Goal: Information Seeking & Learning: Learn about a topic

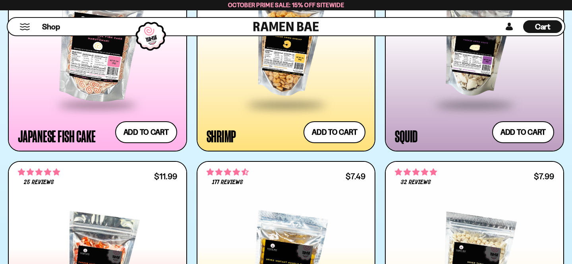
scroll to position [1196, 0]
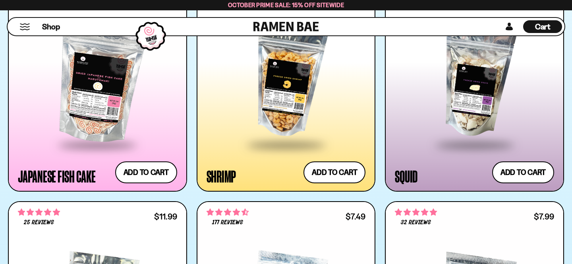
click at [263, 98] on div at bounding box center [286, 83] width 159 height 122
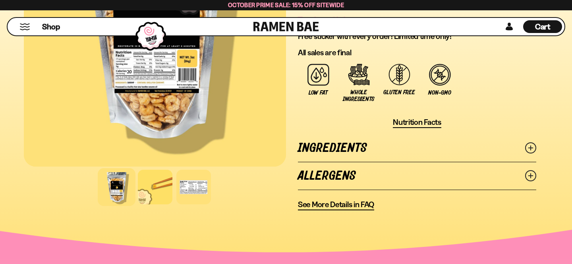
scroll to position [564, 0]
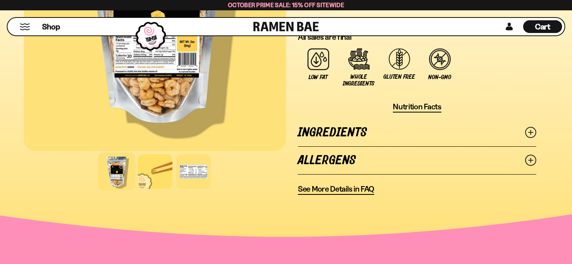
click at [379, 137] on link "Ingredients" at bounding box center [417, 132] width 238 height 27
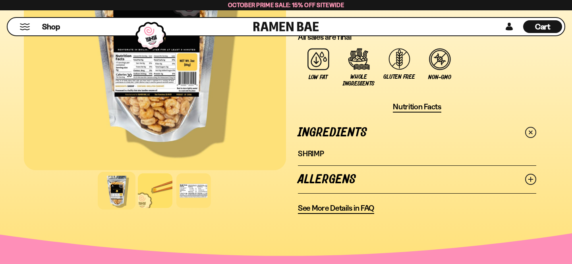
click at [379, 137] on link "Ingredients" at bounding box center [417, 132] width 238 height 27
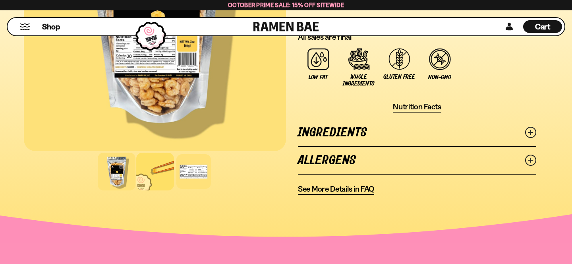
click at [151, 182] on div at bounding box center [155, 172] width 38 height 38
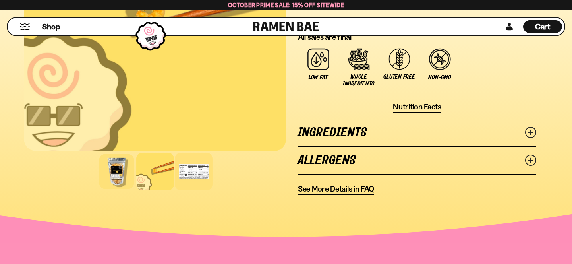
click at [193, 178] on div at bounding box center [194, 172] width 38 height 38
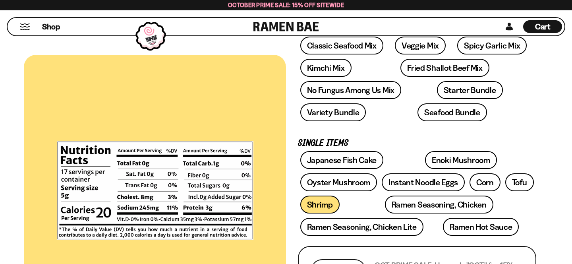
scroll to position [102, 0]
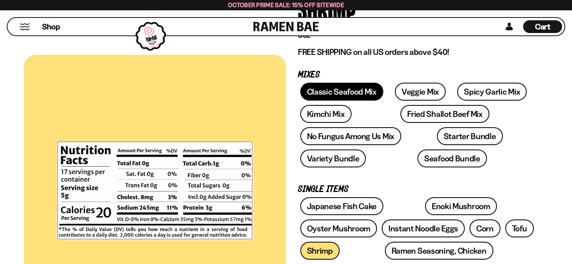
click at [349, 89] on link "Classic Seafood Mix" at bounding box center [341, 92] width 83 height 18
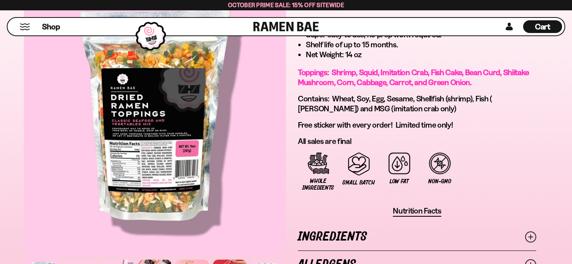
scroll to position [615, 0]
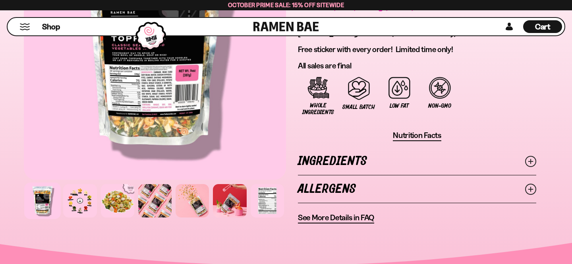
click at [429, 153] on link "Ingredients" at bounding box center [417, 160] width 238 height 27
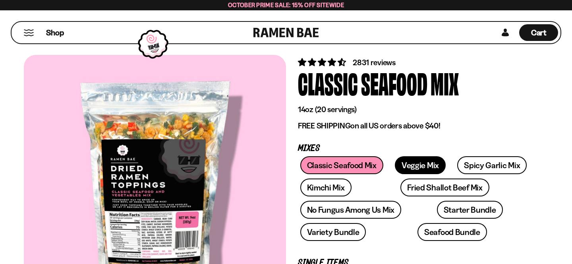
scroll to position [30, 0]
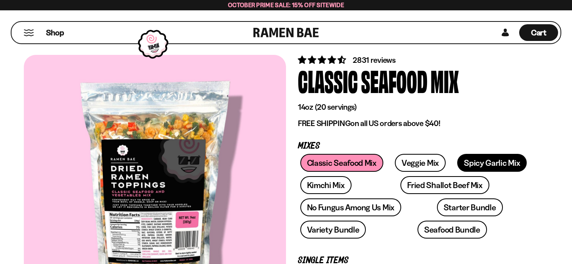
click at [483, 168] on link "Spicy Garlic Mix" at bounding box center [492, 163] width 70 height 18
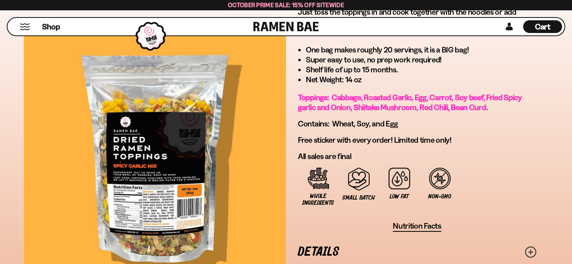
scroll to position [606, 0]
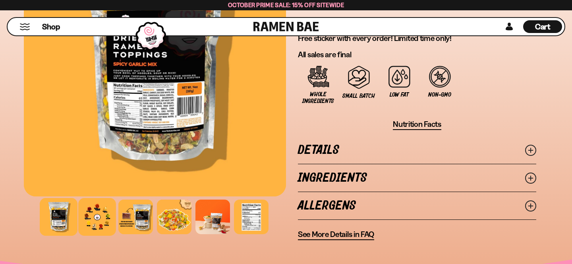
click at [92, 210] on div at bounding box center [97, 217] width 38 height 38
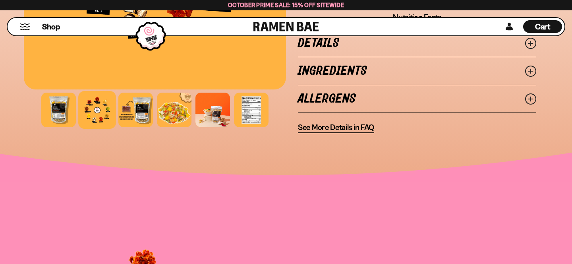
scroll to position [723, 0]
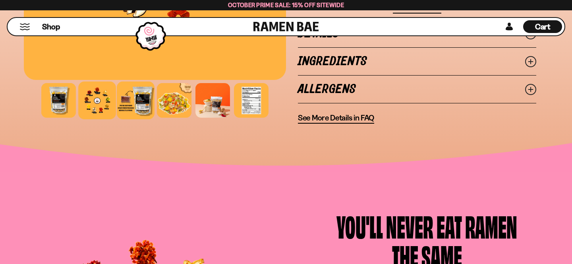
click at [134, 103] on div at bounding box center [136, 100] width 38 height 38
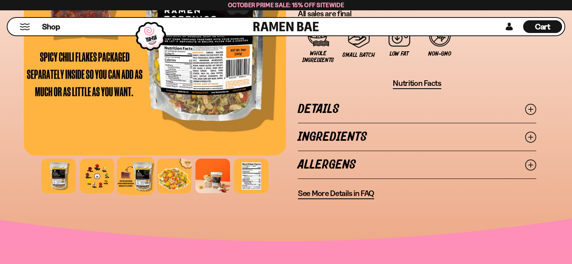
scroll to position [652, 0]
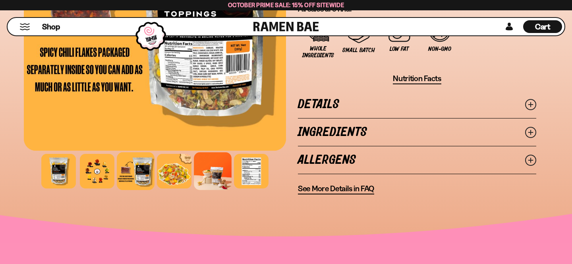
click at [216, 173] on div at bounding box center [213, 171] width 38 height 38
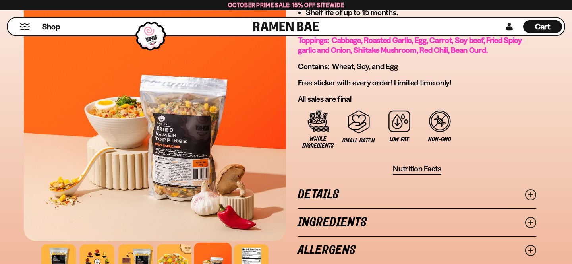
scroll to position [588, 0]
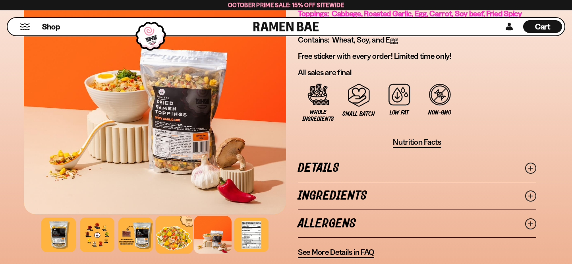
click at [178, 238] on div at bounding box center [174, 235] width 38 height 38
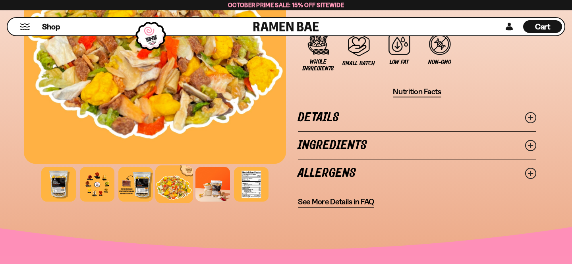
scroll to position [638, 0]
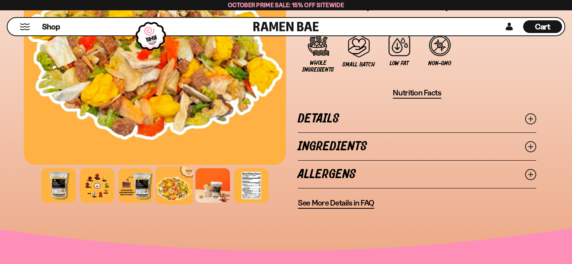
click at [528, 180] on icon at bounding box center [530, 174] width 11 height 11
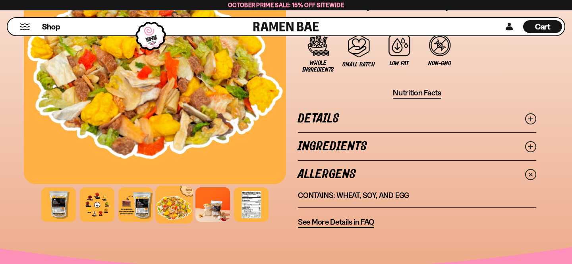
click at [531, 174] on line at bounding box center [530, 174] width 3 height 3
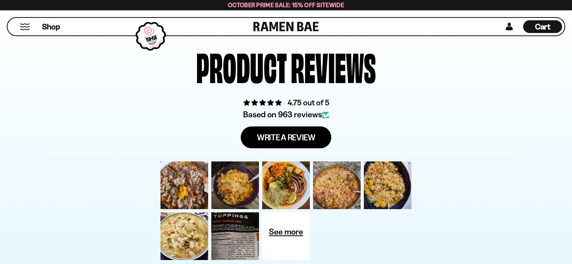
scroll to position [2502, 0]
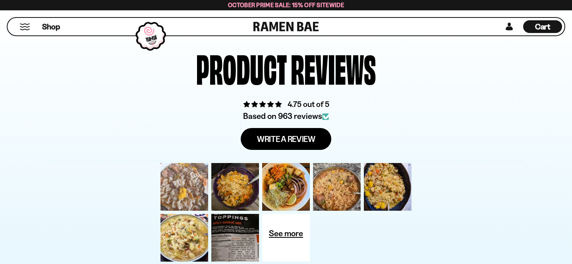
click at [180, 191] on div at bounding box center [184, 186] width 51 height 51
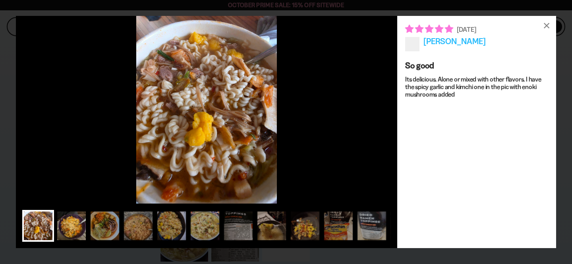
click at [75, 222] on div at bounding box center [72, 226] width 32 height 32
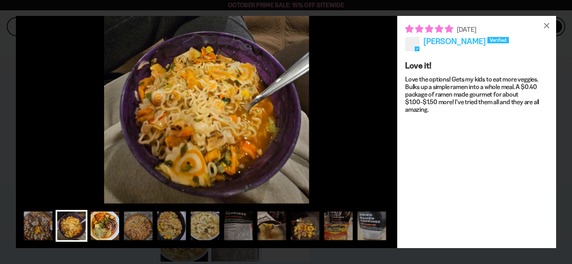
click at [103, 227] on div at bounding box center [105, 226] width 32 height 32
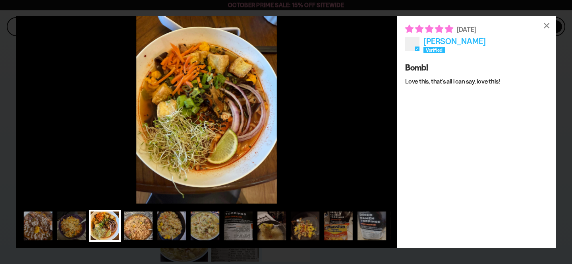
click at [137, 235] on div at bounding box center [138, 226] width 32 height 32
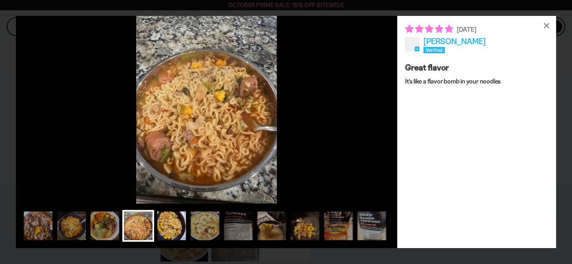
click at [170, 233] on div at bounding box center [172, 226] width 32 height 32
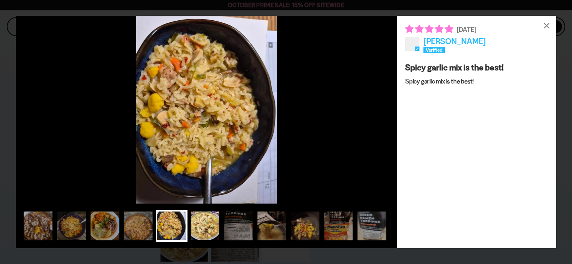
click at [199, 231] on div at bounding box center [205, 226] width 32 height 32
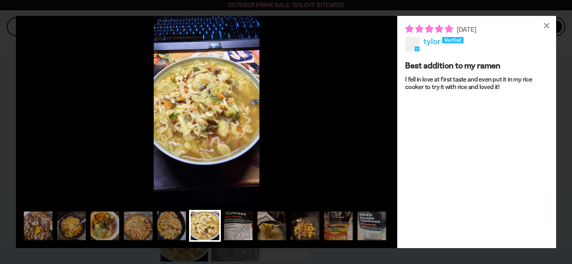
click at [231, 233] on div at bounding box center [239, 226] width 32 height 32
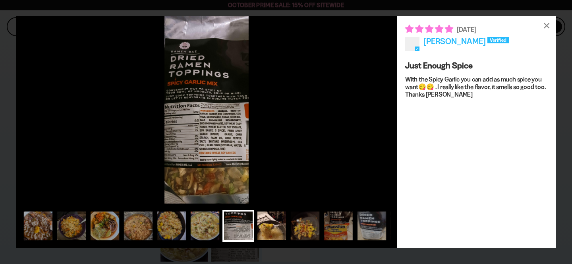
click at [262, 230] on div at bounding box center [272, 226] width 32 height 32
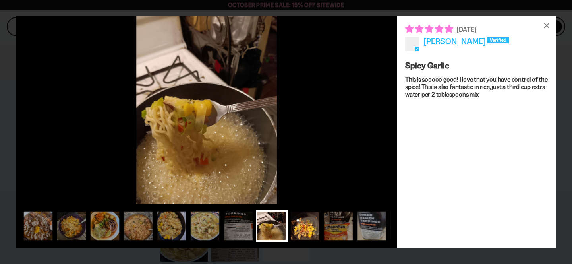
click at [300, 232] on div at bounding box center [305, 226] width 32 height 32
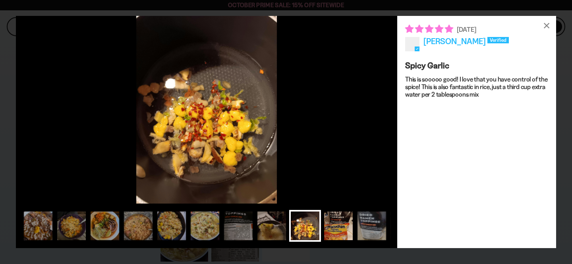
click at [335, 232] on div at bounding box center [339, 226] width 32 height 32
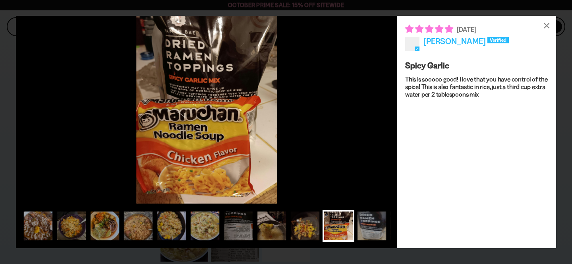
scroll to position [0, 13]
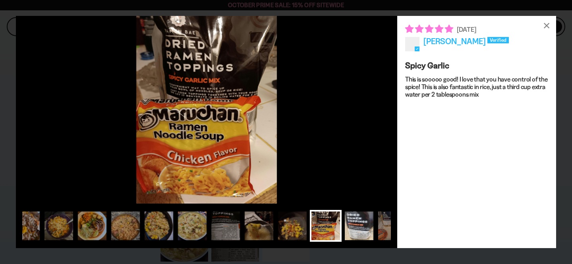
click at [362, 227] on div at bounding box center [359, 226] width 32 height 32
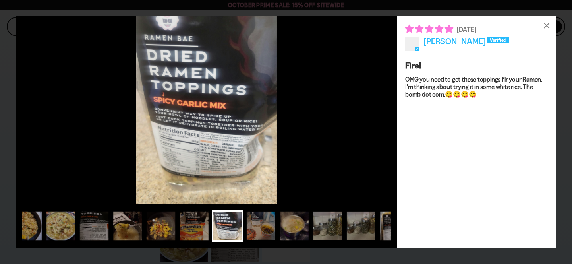
scroll to position [0, 155]
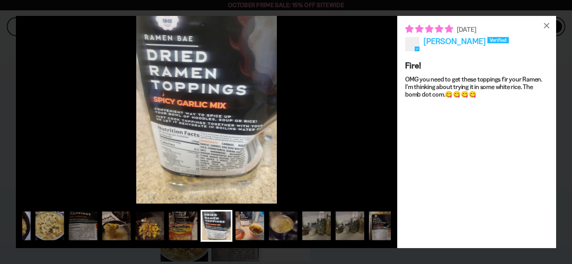
click at [248, 231] on div at bounding box center [250, 226] width 32 height 32
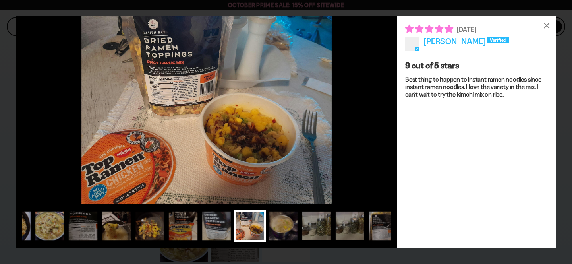
scroll to position [0, 76]
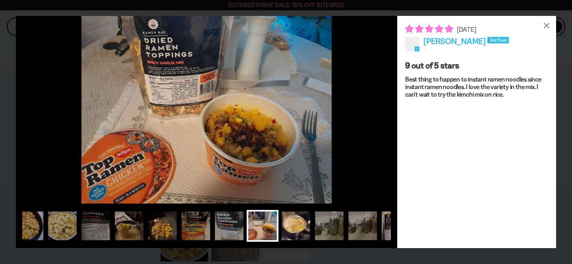
click at [300, 223] on div at bounding box center [296, 226] width 32 height 32
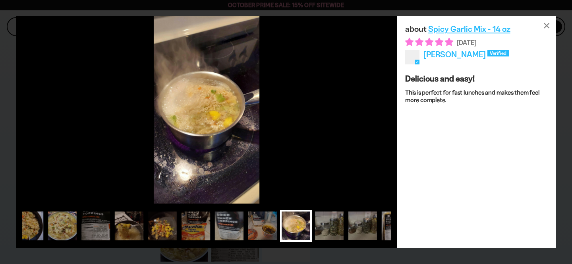
scroll to position [0, 108]
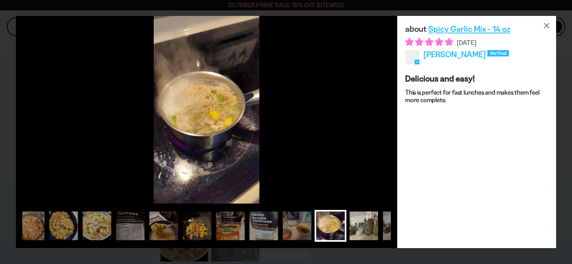
click at [356, 228] on div at bounding box center [364, 226] width 32 height 32
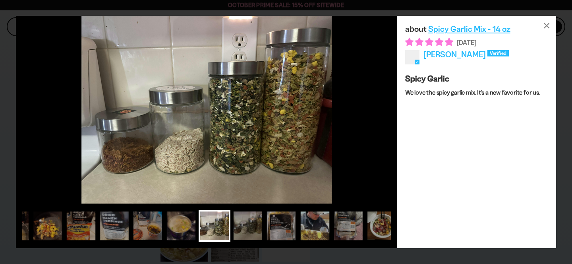
scroll to position [0, 263]
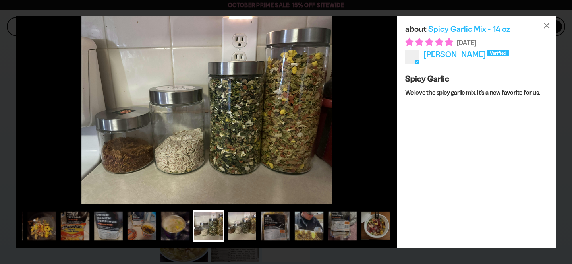
click at [239, 230] on div at bounding box center [242, 226] width 32 height 32
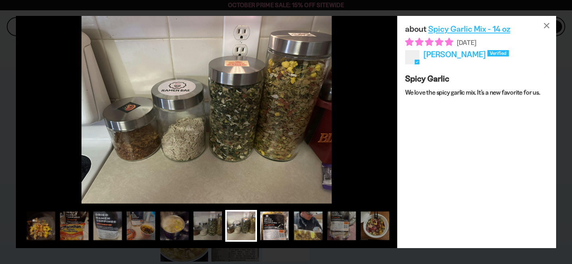
click at [277, 224] on div at bounding box center [275, 226] width 32 height 32
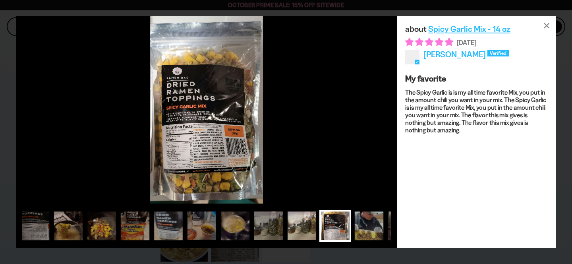
click at [296, 228] on div at bounding box center [302, 226] width 32 height 32
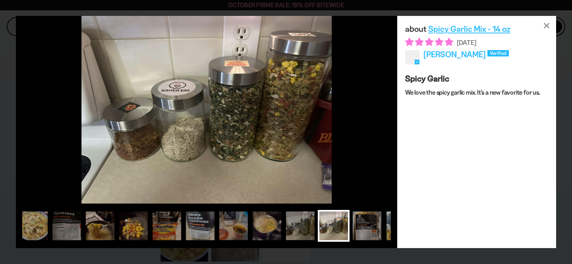
click at [325, 228] on div at bounding box center [334, 226] width 32 height 32
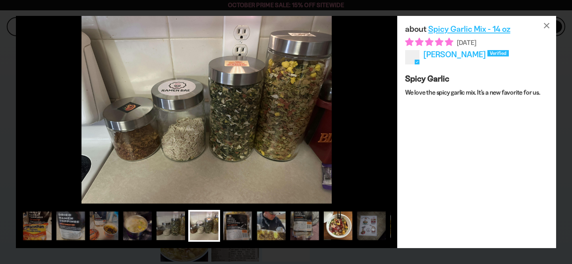
click at [351, 226] on div at bounding box center [338, 226] width 32 height 32
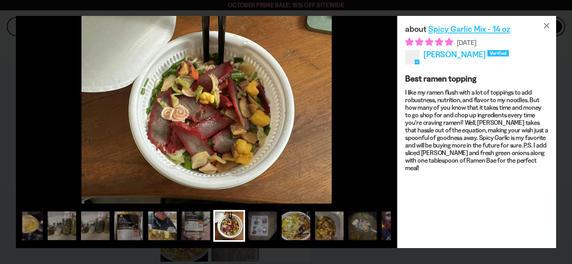
scroll to position [0, 430]
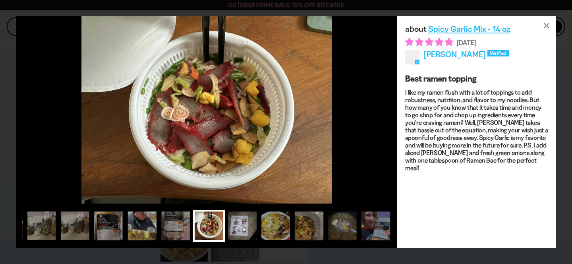
click at [238, 228] on div at bounding box center [242, 226] width 32 height 32
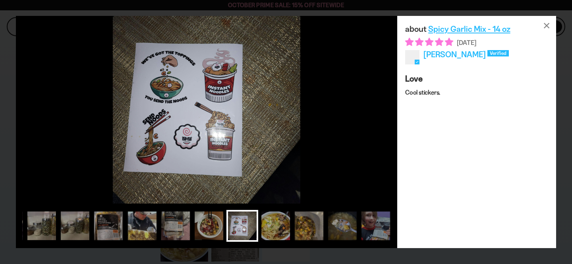
scroll to position [0, 331]
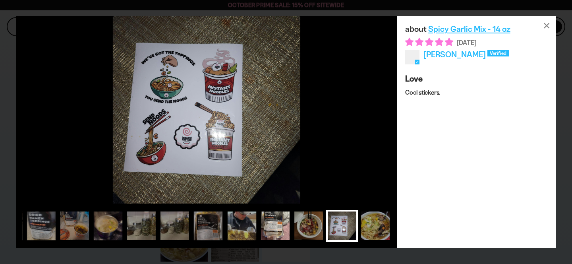
click at [273, 227] on div at bounding box center [275, 226] width 32 height 32
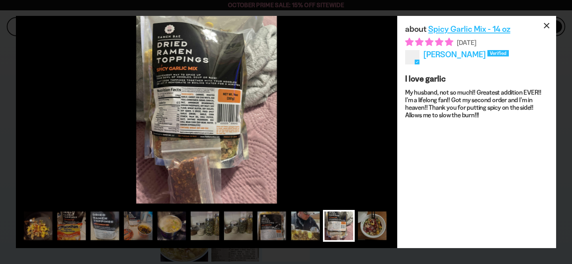
click at [549, 26] on div "×" at bounding box center [546, 25] width 19 height 19
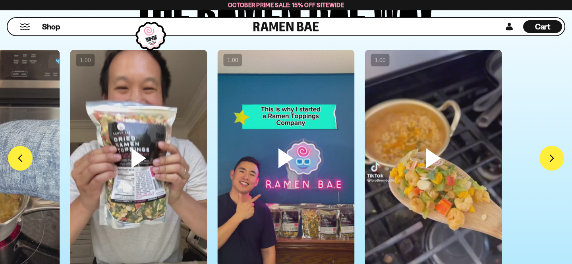
scroll to position [1693, 0]
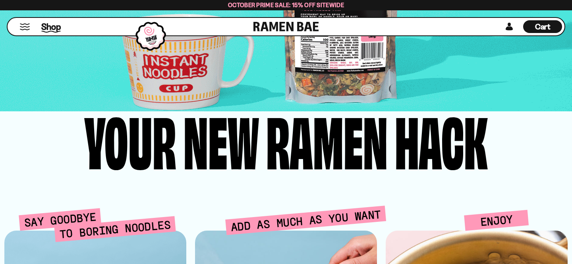
click at [48, 30] on span "Shop" at bounding box center [50, 27] width 19 height 12
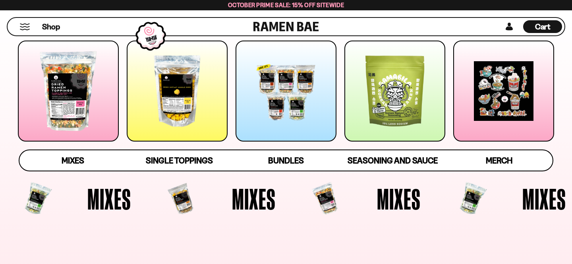
scroll to position [21, 0]
